Goal: Book appointment/travel/reservation

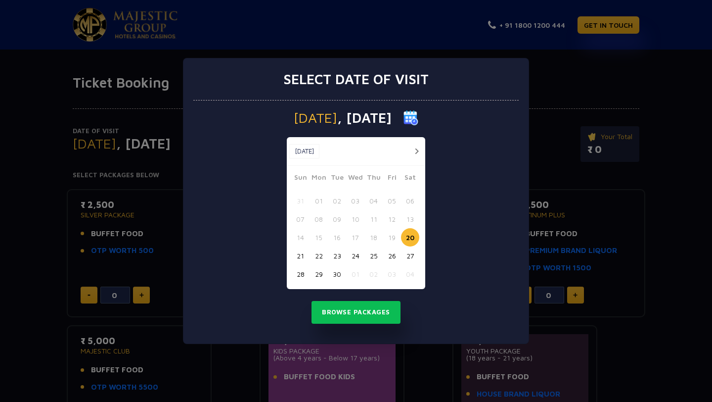
click at [371, 259] on button "25" at bounding box center [373, 255] width 18 height 18
click at [364, 311] on button "Browse Packages" at bounding box center [356, 312] width 89 height 23
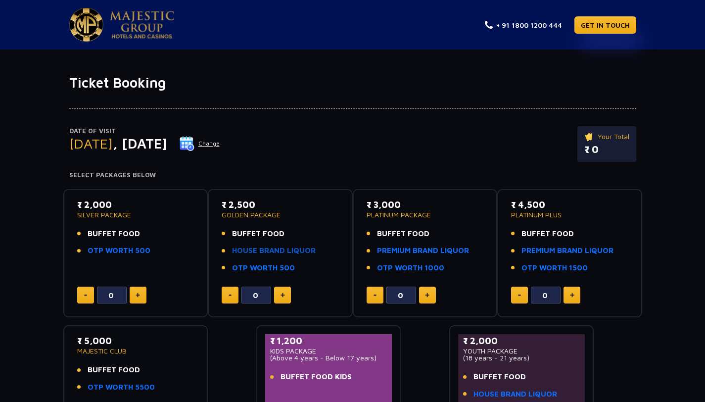
click at [268, 254] on link "HOUSE BRAND LIQUOR" at bounding box center [274, 250] width 84 height 11
drag, startPoint x: 320, startPoint y: 251, endPoint x: 252, endPoint y: 253, distance: 68.7
click at [252, 253] on li "HOUSE BRAND LIQUOR" at bounding box center [280, 250] width 117 height 11
click at [323, 252] on li "HOUSE BRAND LIQUOR" at bounding box center [280, 250] width 117 height 11
drag, startPoint x: 324, startPoint y: 252, endPoint x: 314, endPoint y: 254, distance: 10.1
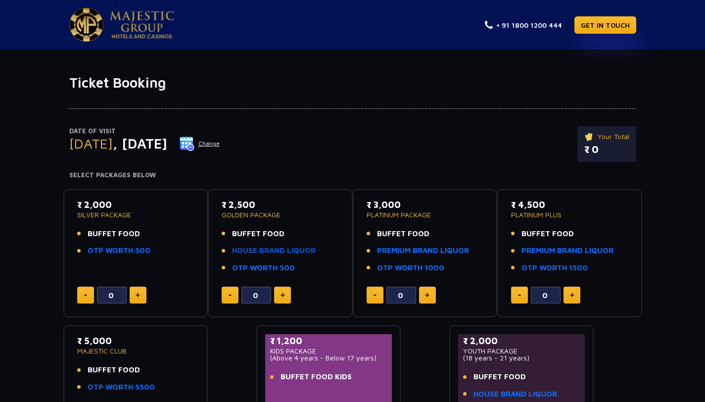
click at [314, 254] on li "HOUSE BRAND LIQUOR" at bounding box center [280, 250] width 117 height 11
copy link "HOUSE BRAND LIQUOR"
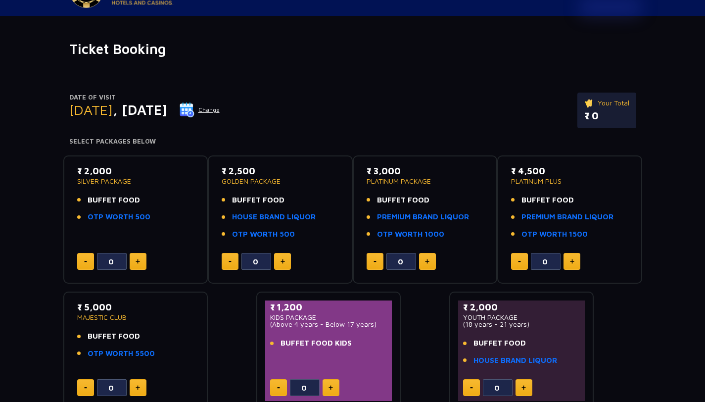
scroll to position [35, 0]
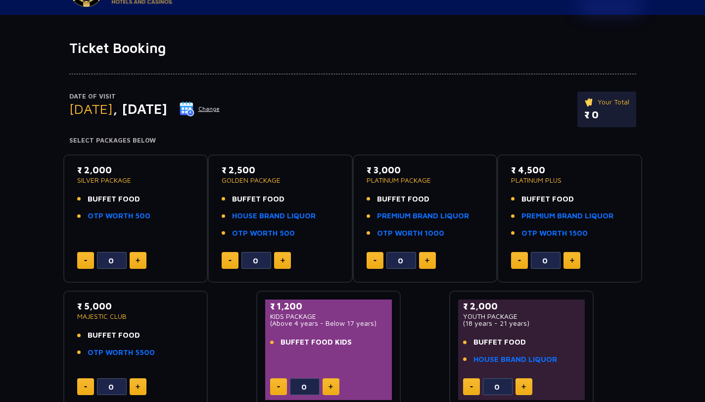
click at [325, 226] on ul "BUFFET FOOD HOUSE BRAND LIQUOR OTP WORTH 500" at bounding box center [280, 215] width 117 height 45
drag, startPoint x: 321, startPoint y: 215, endPoint x: 313, endPoint y: 217, distance: 8.0
click at [313, 217] on li "HOUSE BRAND LIQUOR" at bounding box center [280, 215] width 117 height 11
copy link "HOUSE BRAND LIQUOR"
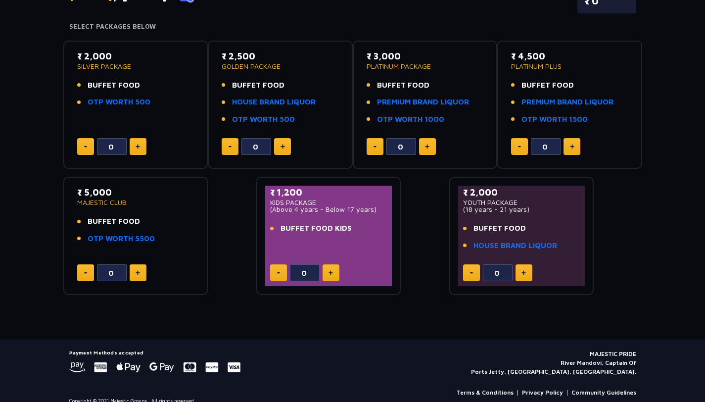
scroll to position [161, 0]
